Goal: Information Seeking & Learning: Find specific fact

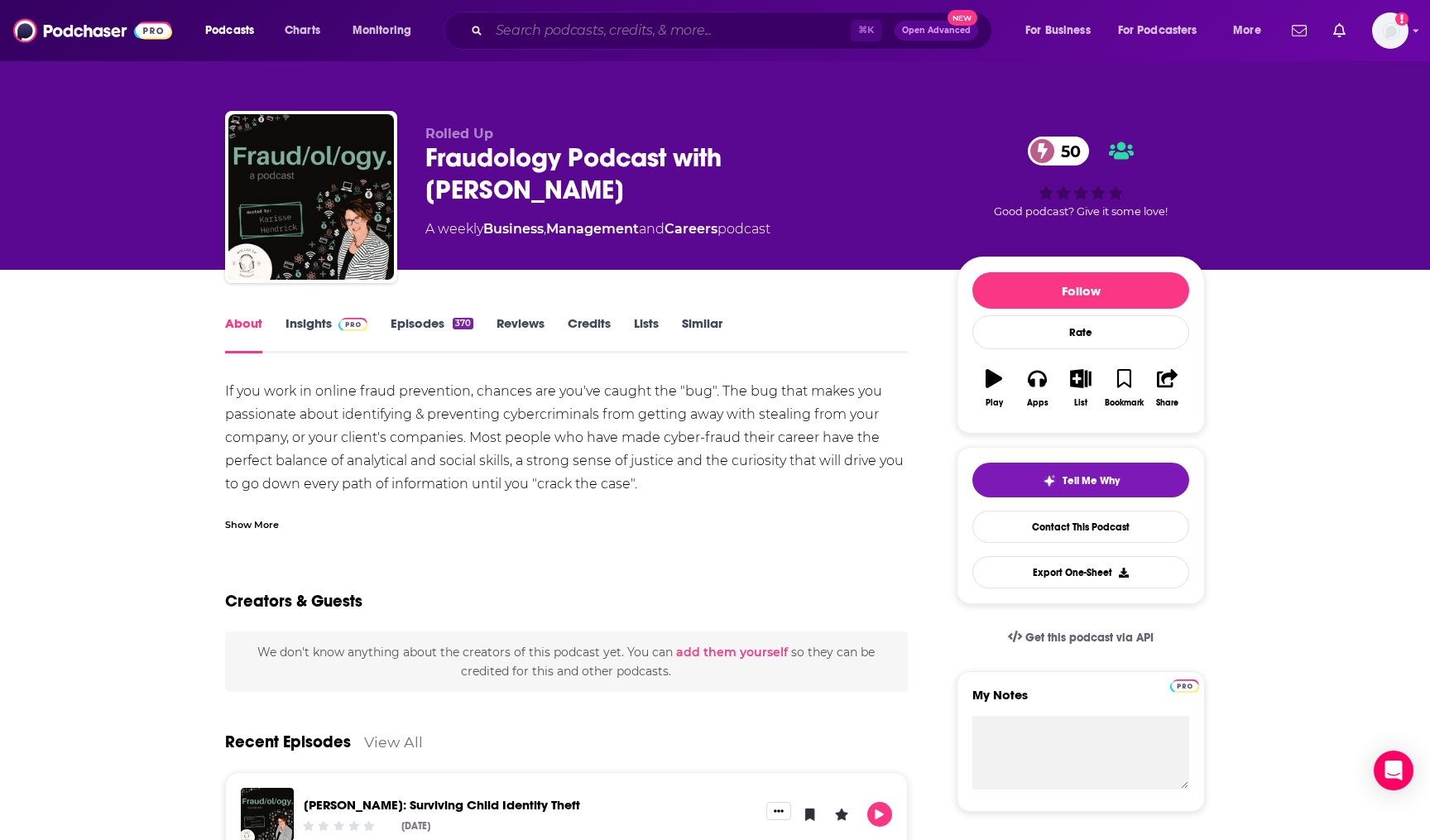
click at [600, 35] on input "Search podcasts, credits, & more..." at bounding box center [670, 30] width 362 height 26
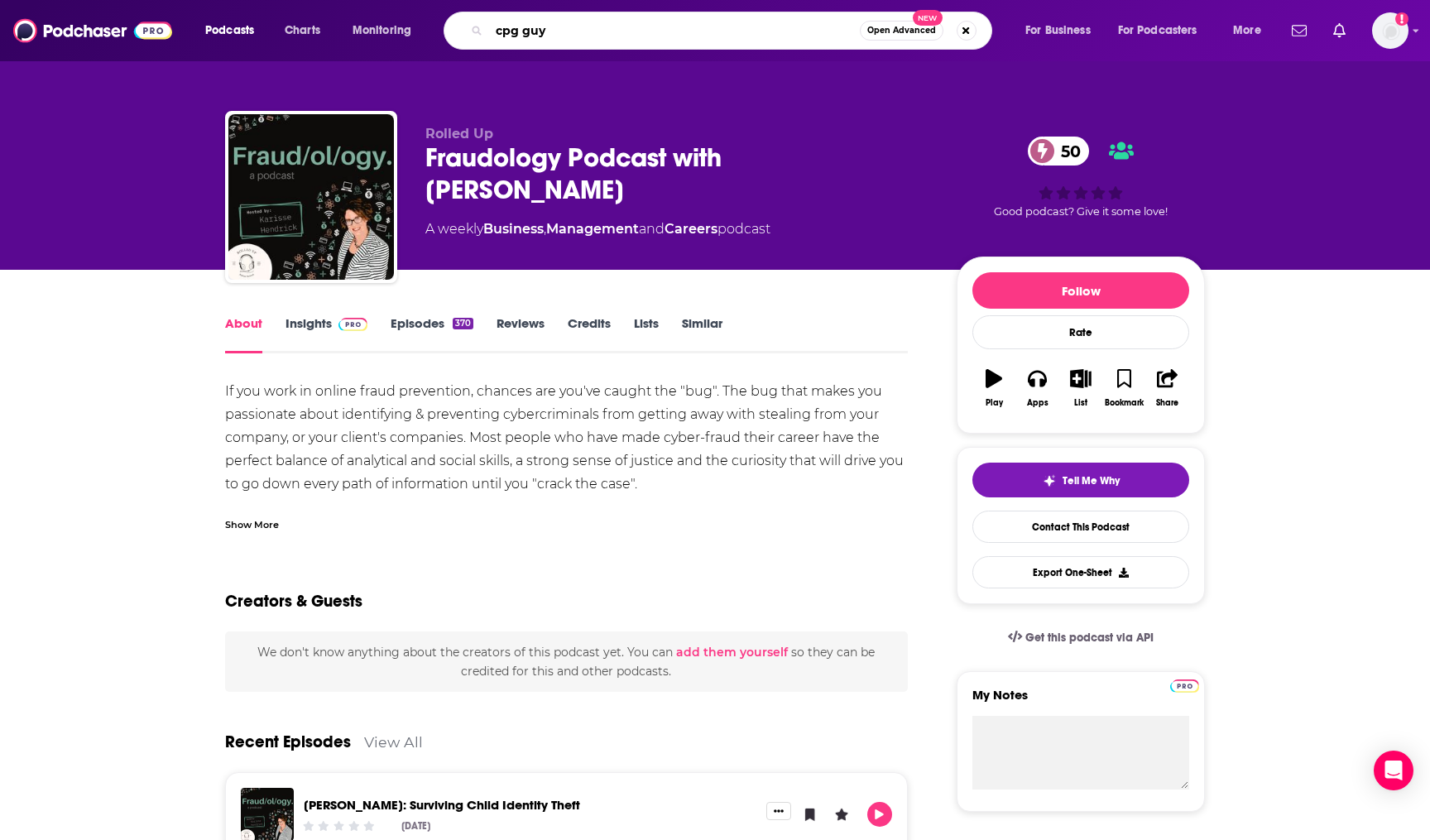
type input "cpg guys"
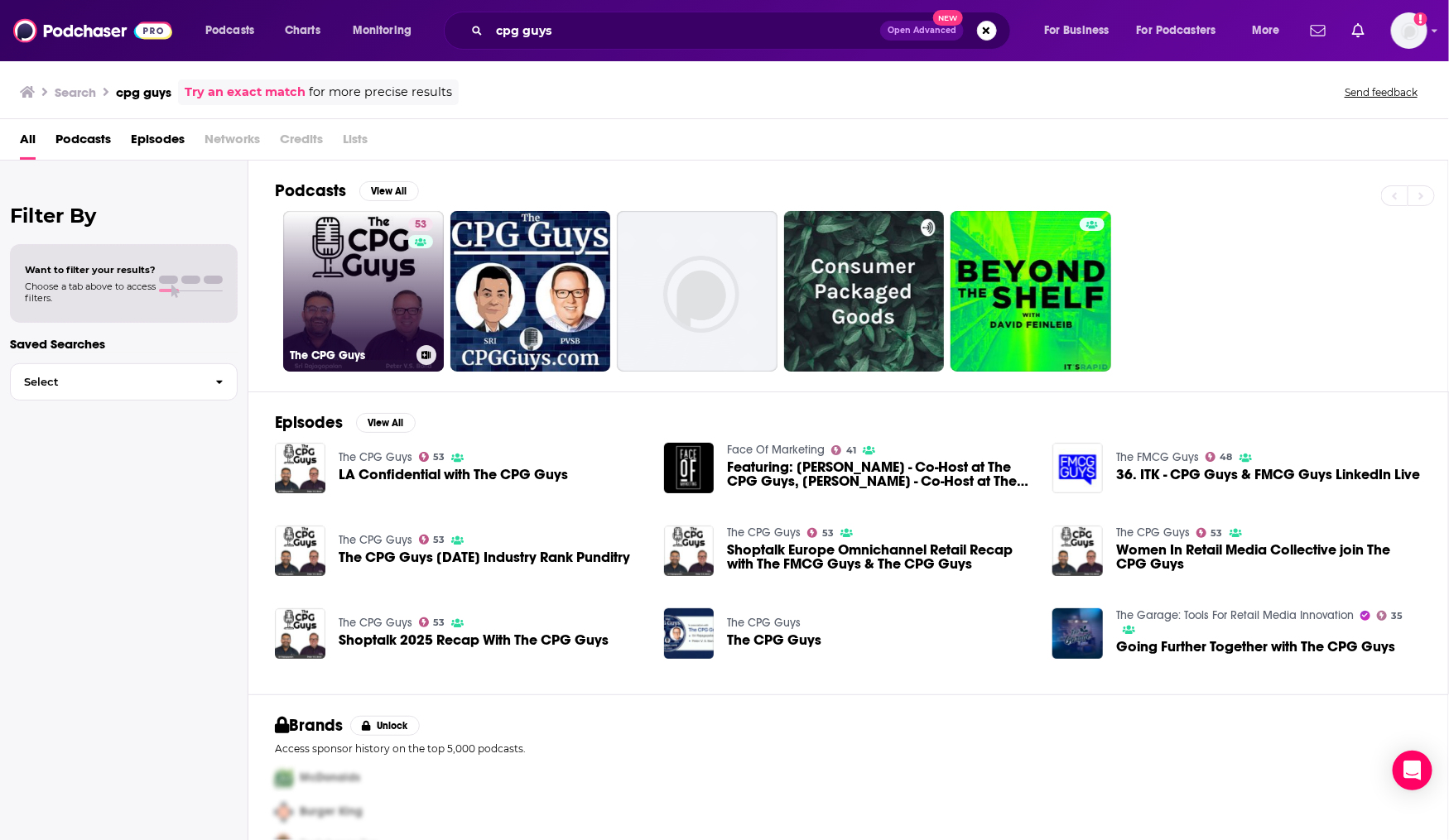
click at [375, 308] on link "53 The CPG Guys" at bounding box center [363, 291] width 161 height 161
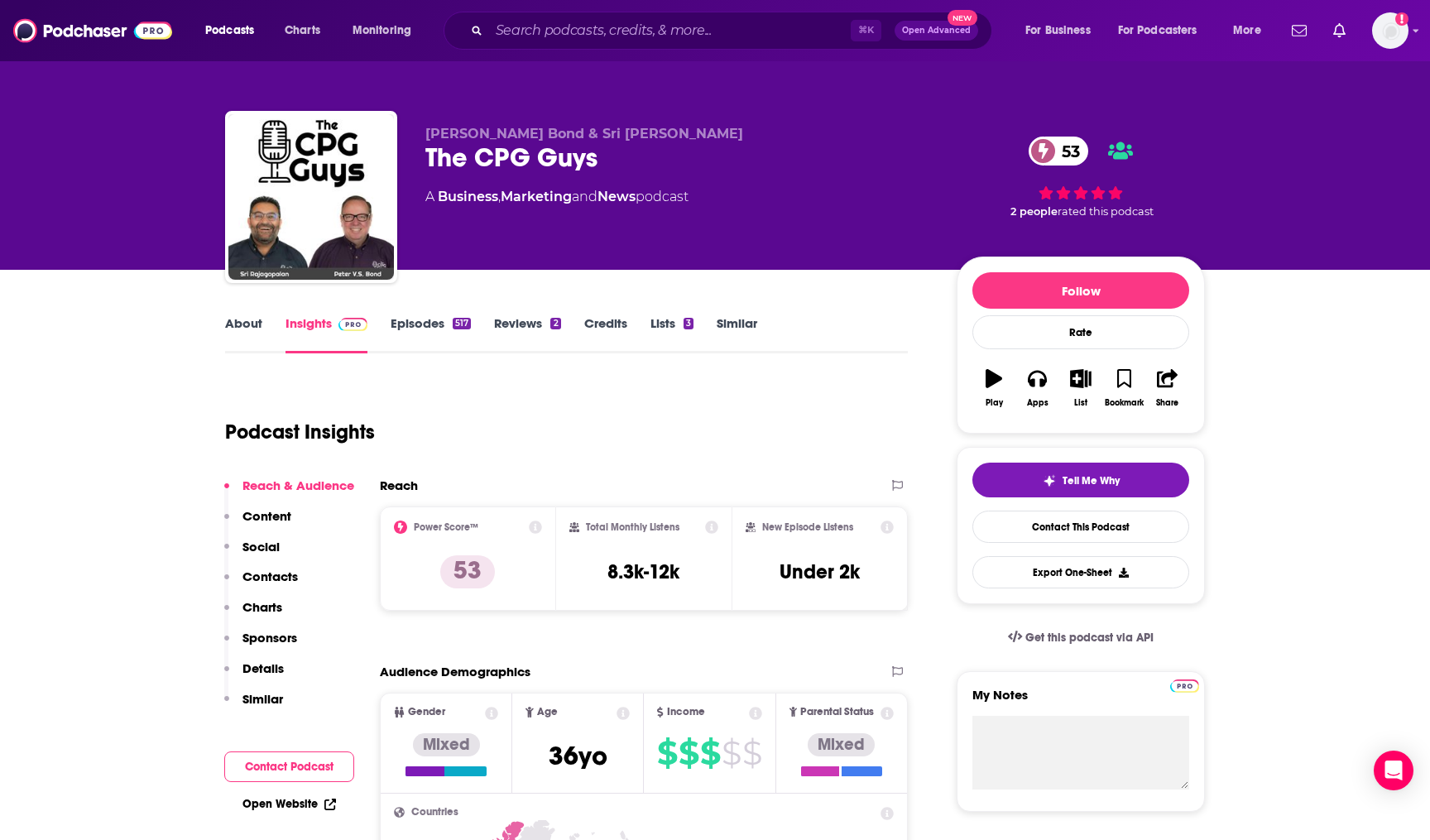
scroll to position [94, 0]
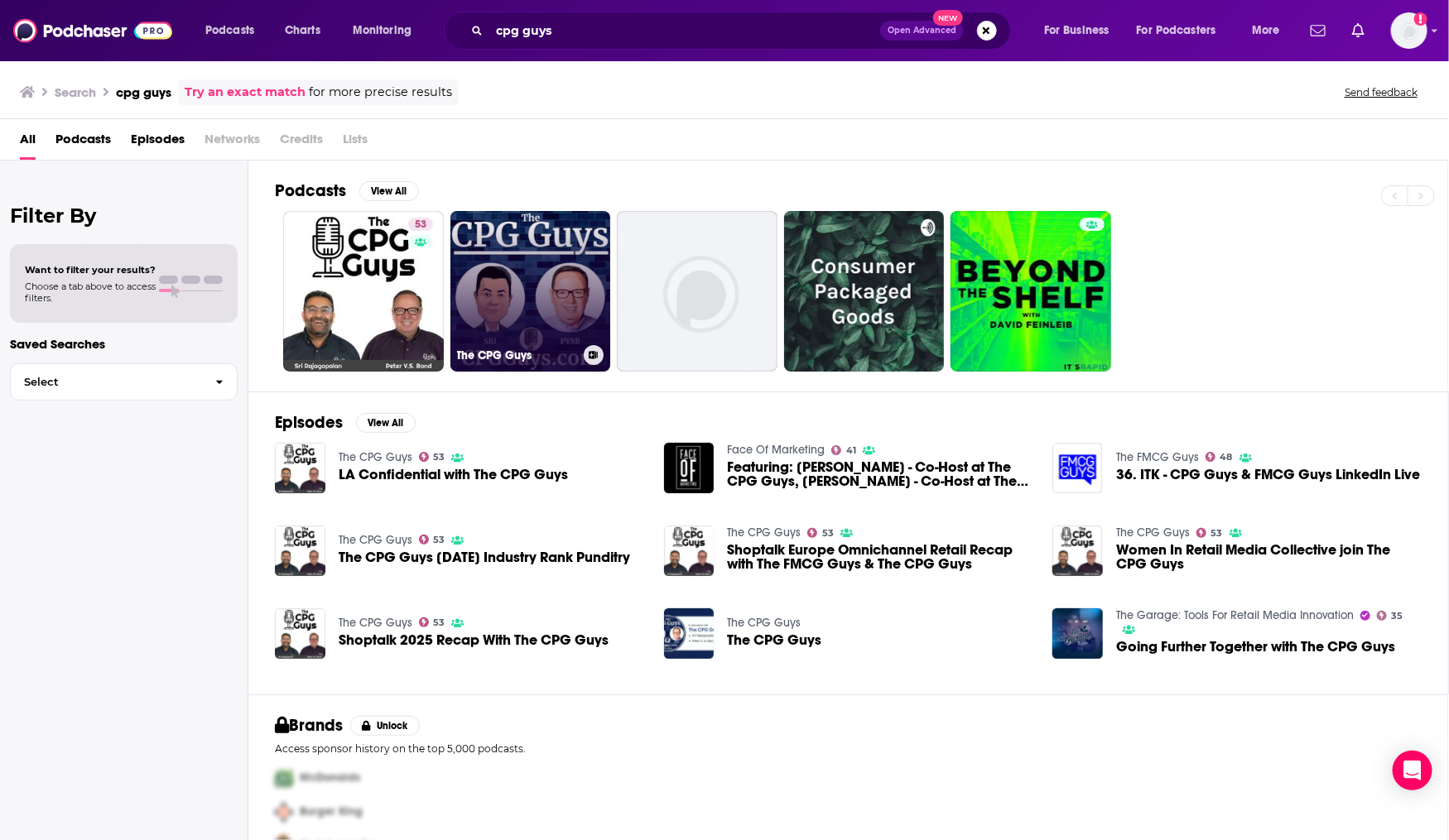
click at [523, 328] on link "The CPG Guys" at bounding box center [530, 291] width 161 height 161
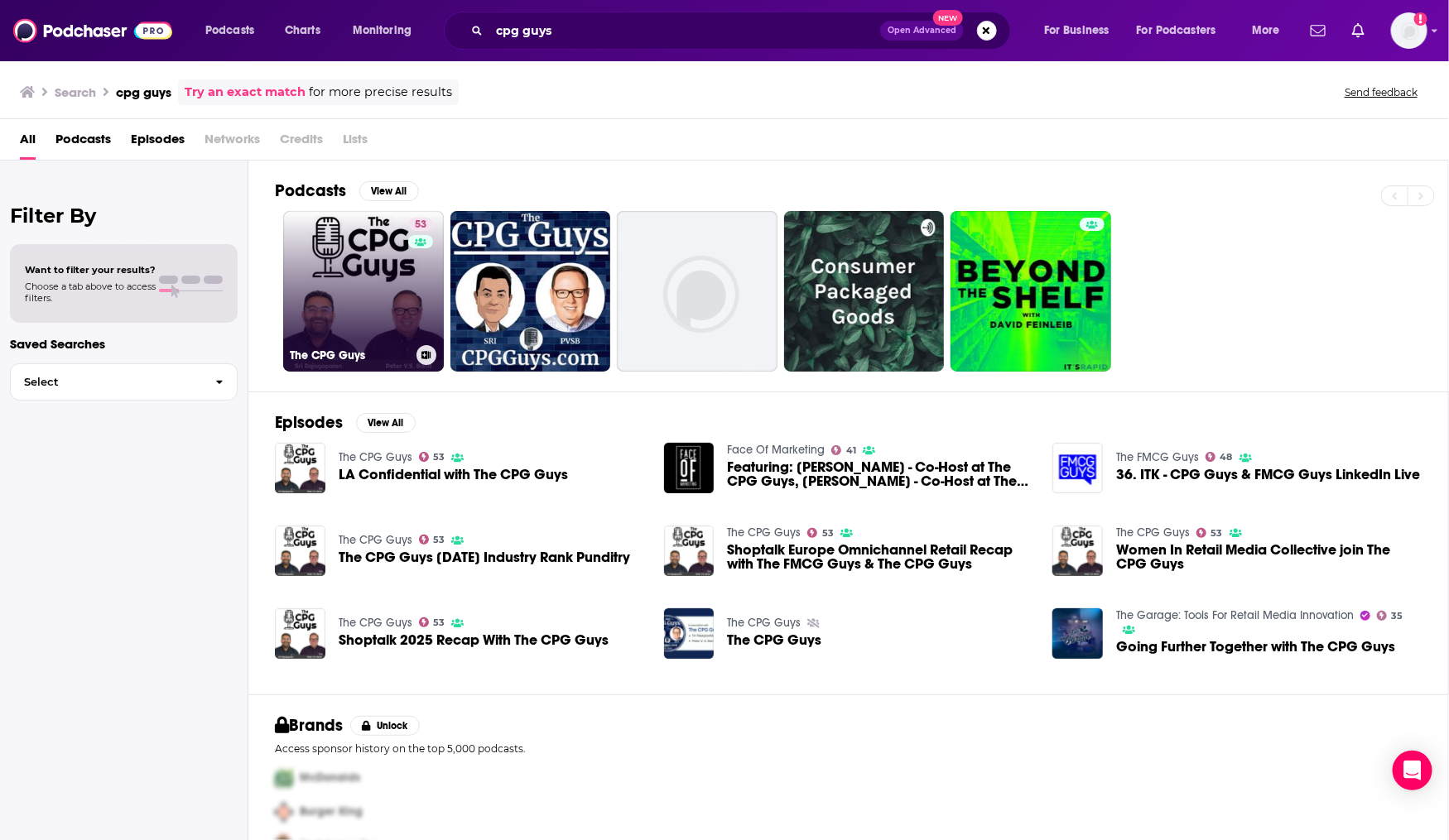
click at [394, 290] on link "53 The CPG Guys" at bounding box center [363, 291] width 161 height 161
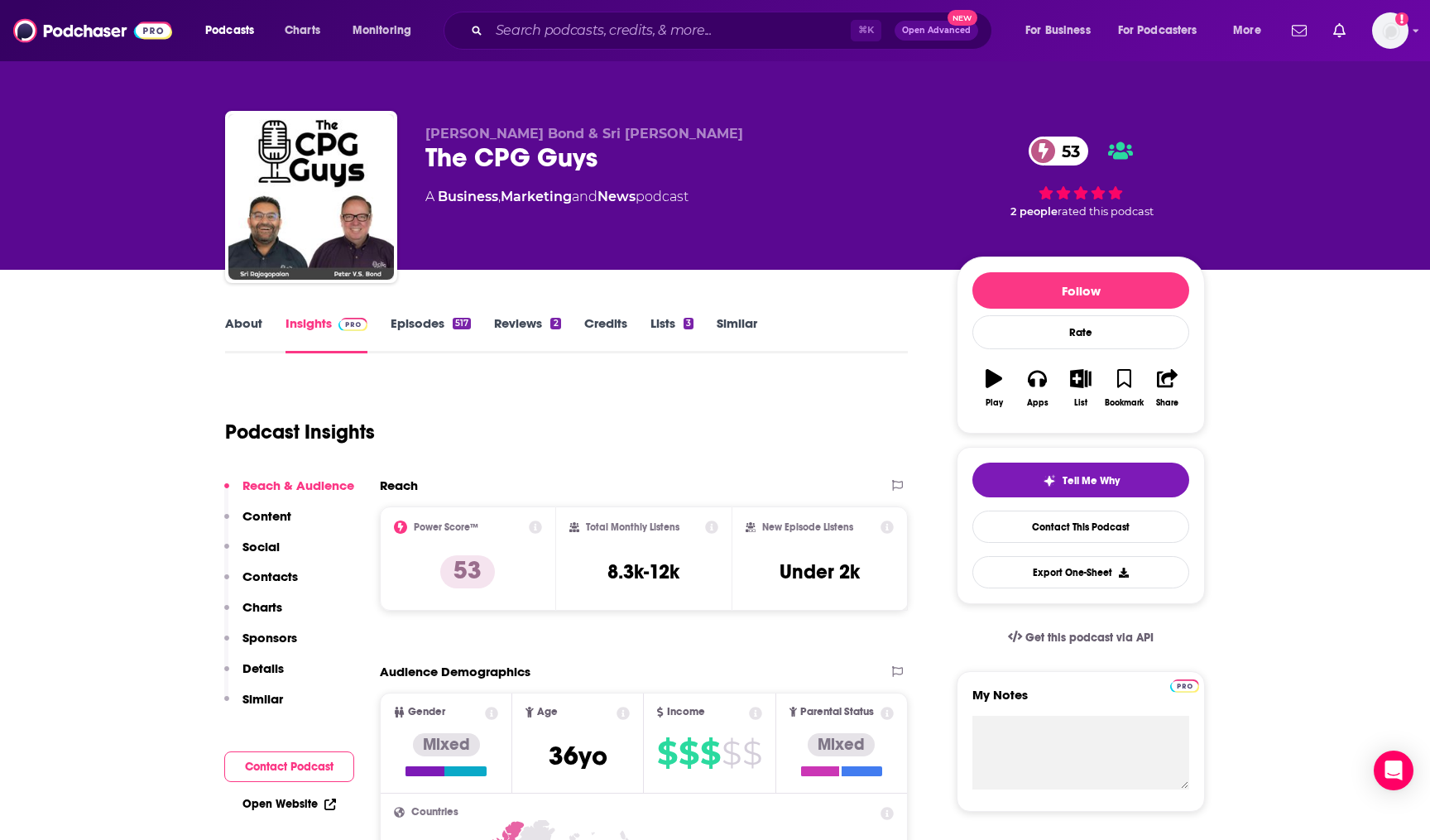
click at [641, 556] on div "Total Monthly Listens 8.3k-12k" at bounding box center [645, 559] width 150 height 76
click at [644, 556] on div "Total Monthly Listens 8.3k-12k" at bounding box center [645, 559] width 150 height 76
click at [645, 564] on h3 "8.3k-12k" at bounding box center [643, 571] width 72 height 24
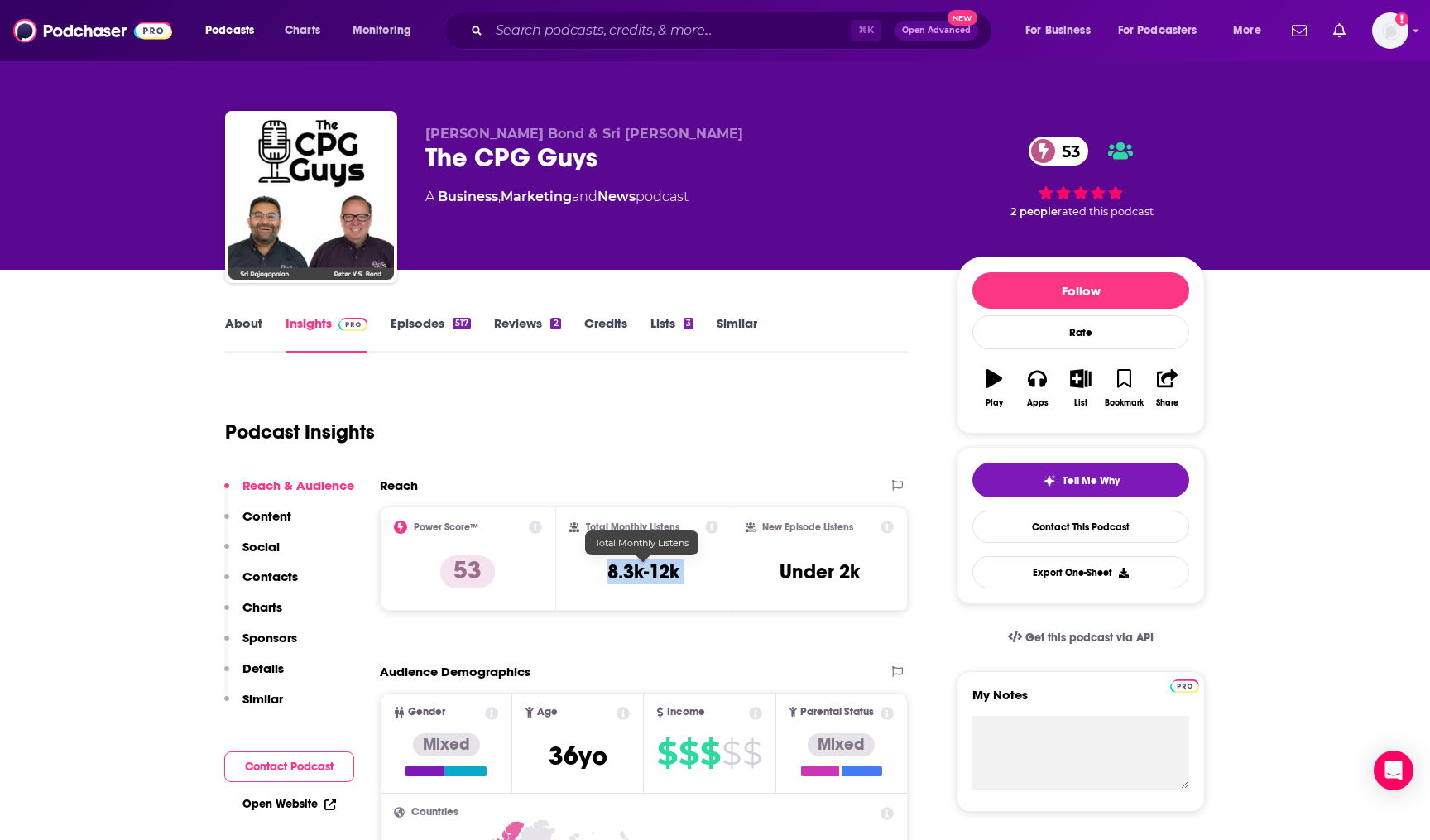
copy div "8.3k-12k"
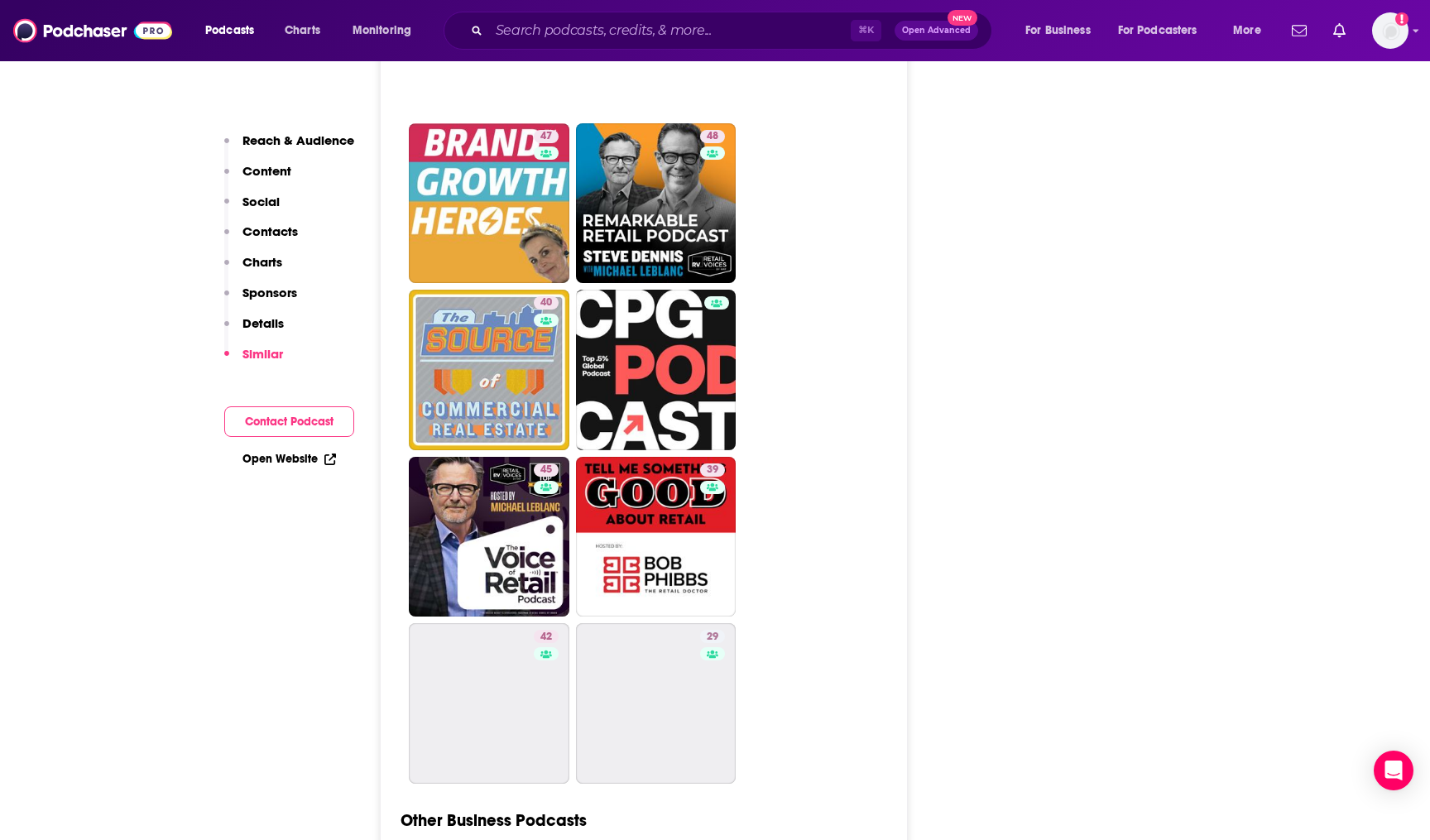
scroll to position [4274, 0]
